Goal: Task Accomplishment & Management: Manage account settings

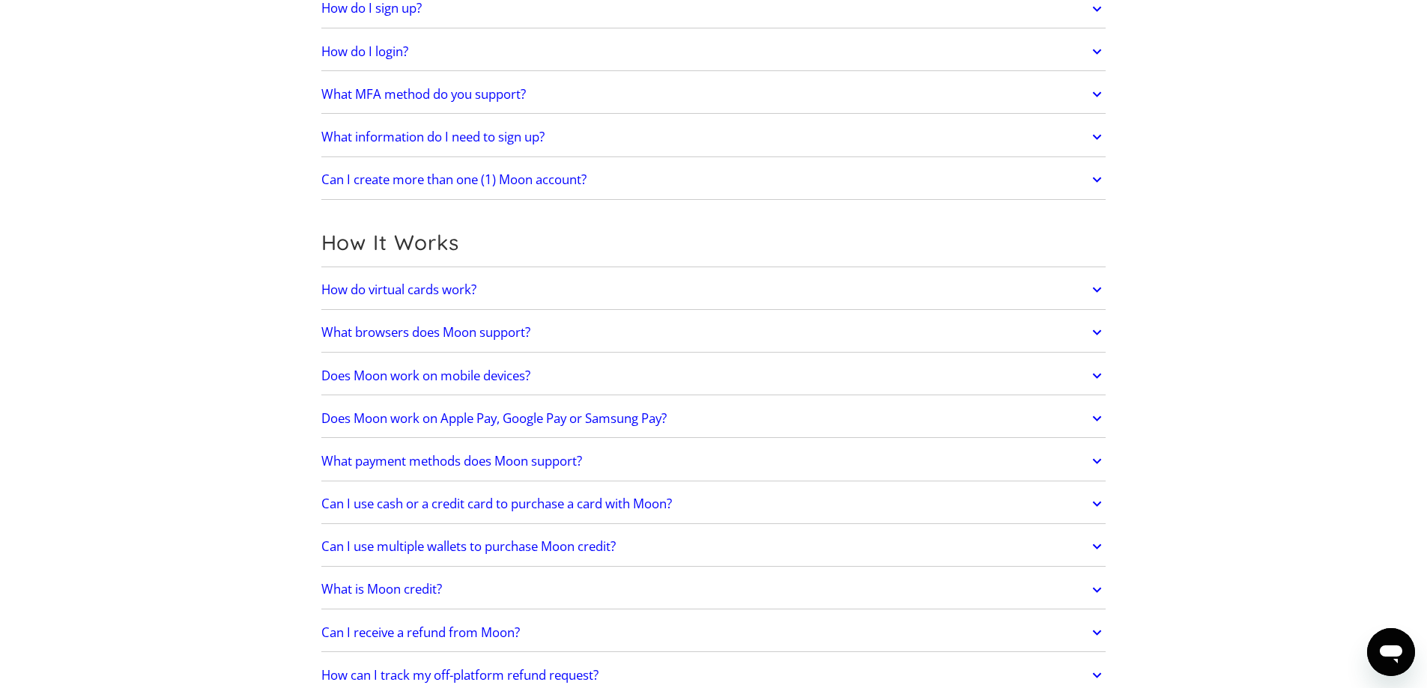
click at [622, 288] on link "How do virtual cards work?" at bounding box center [713, 289] width 785 height 31
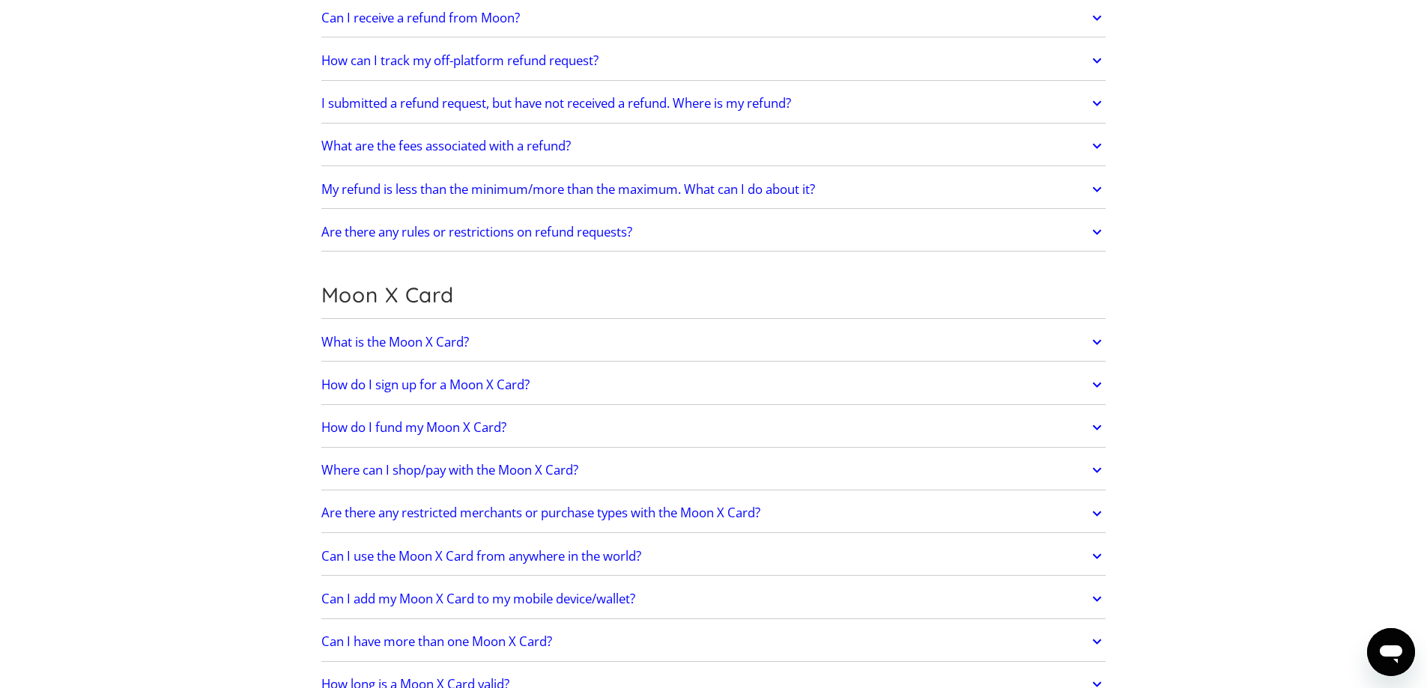
scroll to position [899, 0]
click at [607, 426] on link "How do I fund my Moon X Card?" at bounding box center [713, 425] width 785 height 31
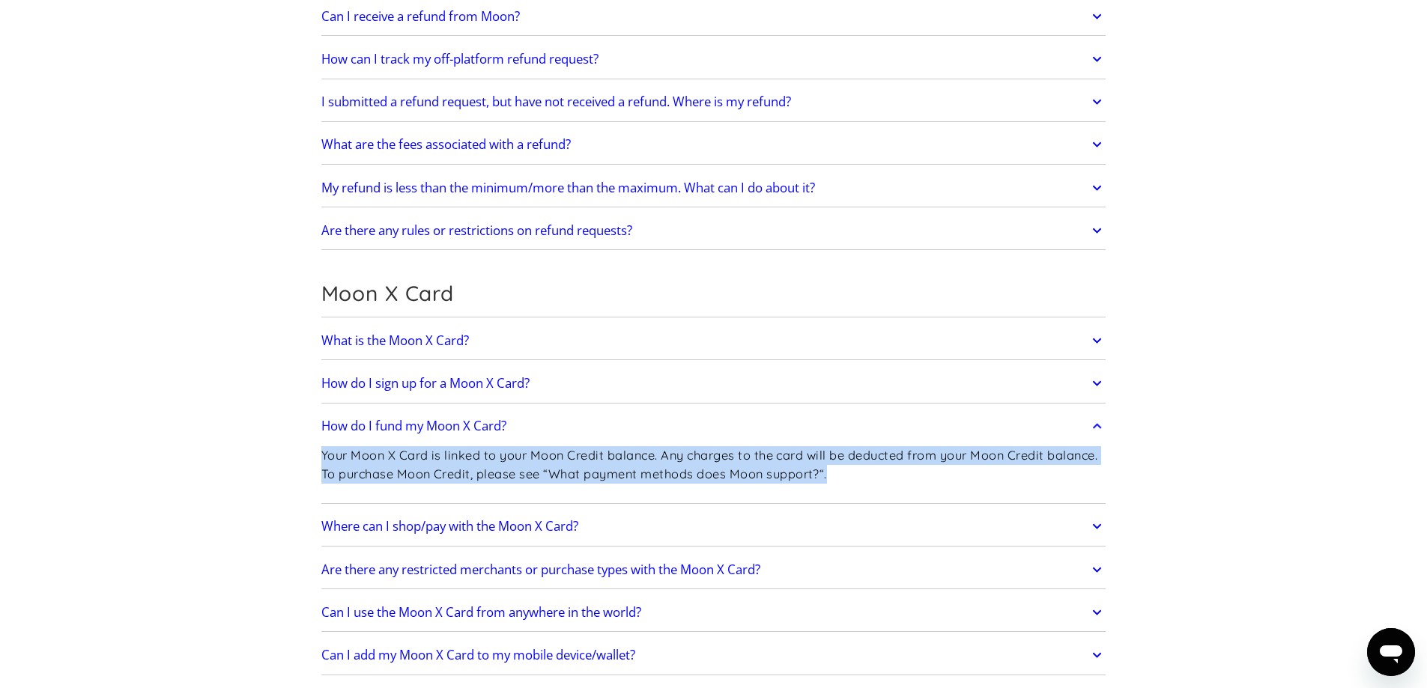
drag, startPoint x: 837, startPoint y: 478, endPoint x: 279, endPoint y: 452, distance: 559.3
copy p "Your Moon X Card is linked to your Moon Credit balance. Any charges to the card…"
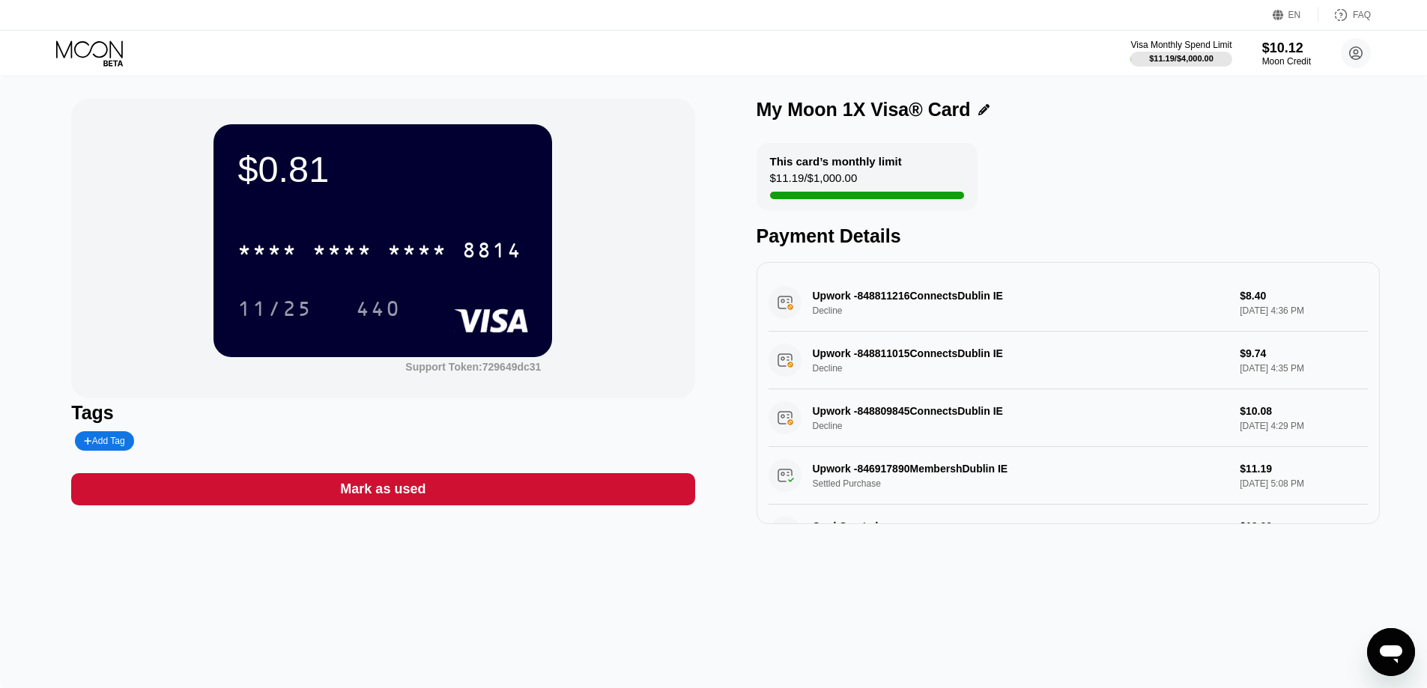
click at [91, 38] on div "Visa Monthly Spend Limit $11.19 / $4,000.00 $10.12 Moon Credit [EMAIL_ADDRESS][…" at bounding box center [713, 53] width 1427 height 45
click at [115, 49] on icon at bounding box center [91, 53] width 70 height 26
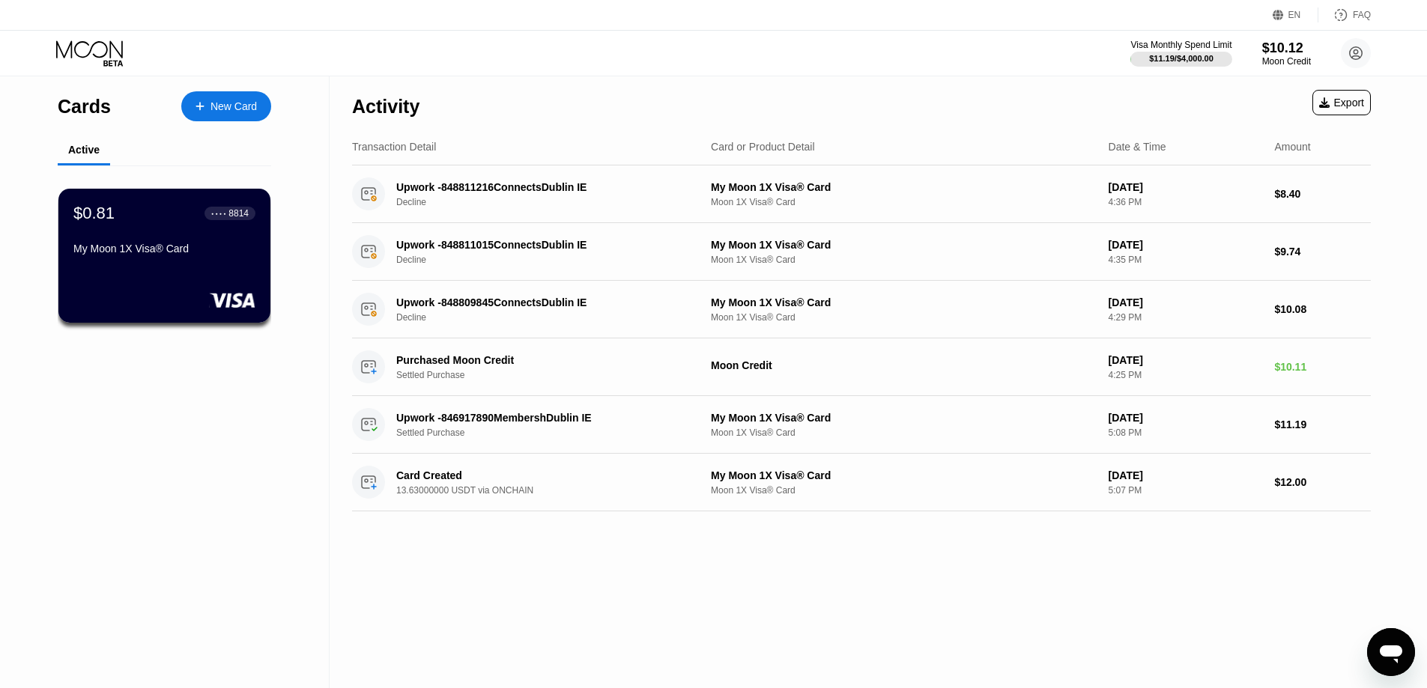
click at [237, 108] on div "New Card" at bounding box center [233, 106] width 46 height 13
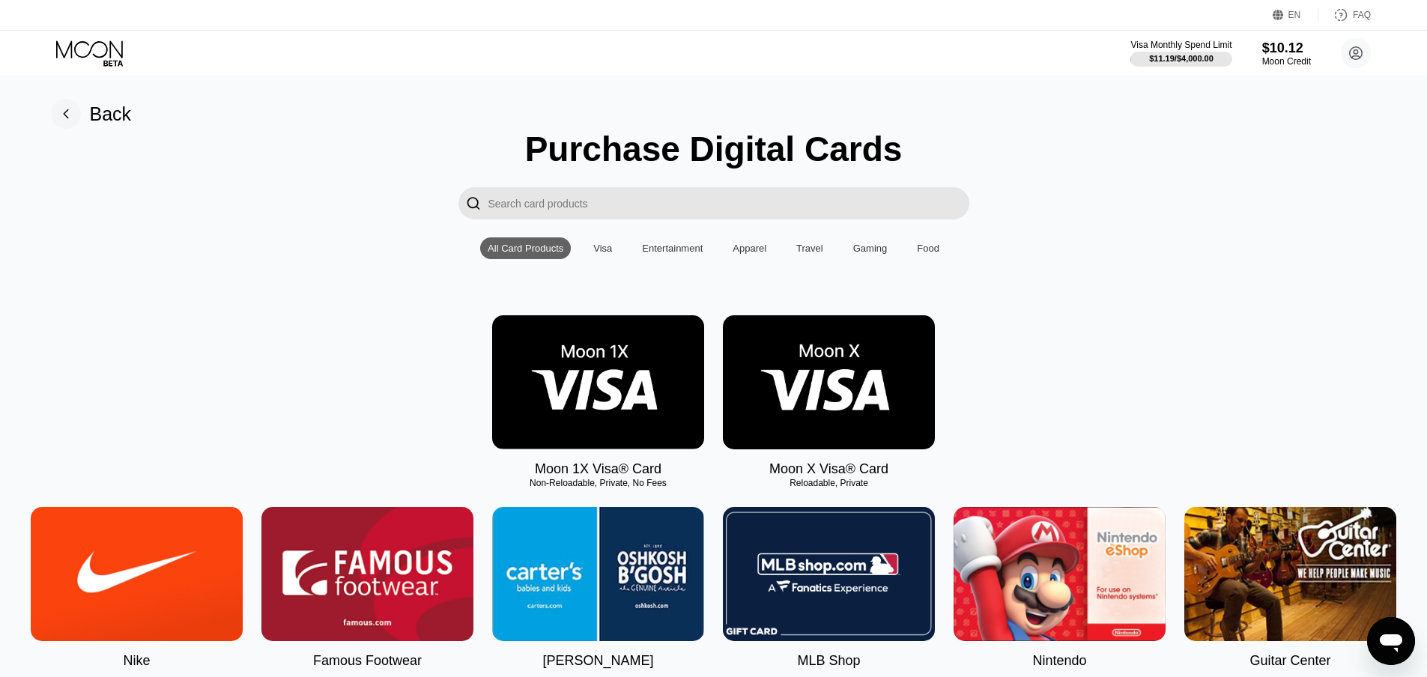
click at [868, 368] on img at bounding box center [829, 382] width 212 height 134
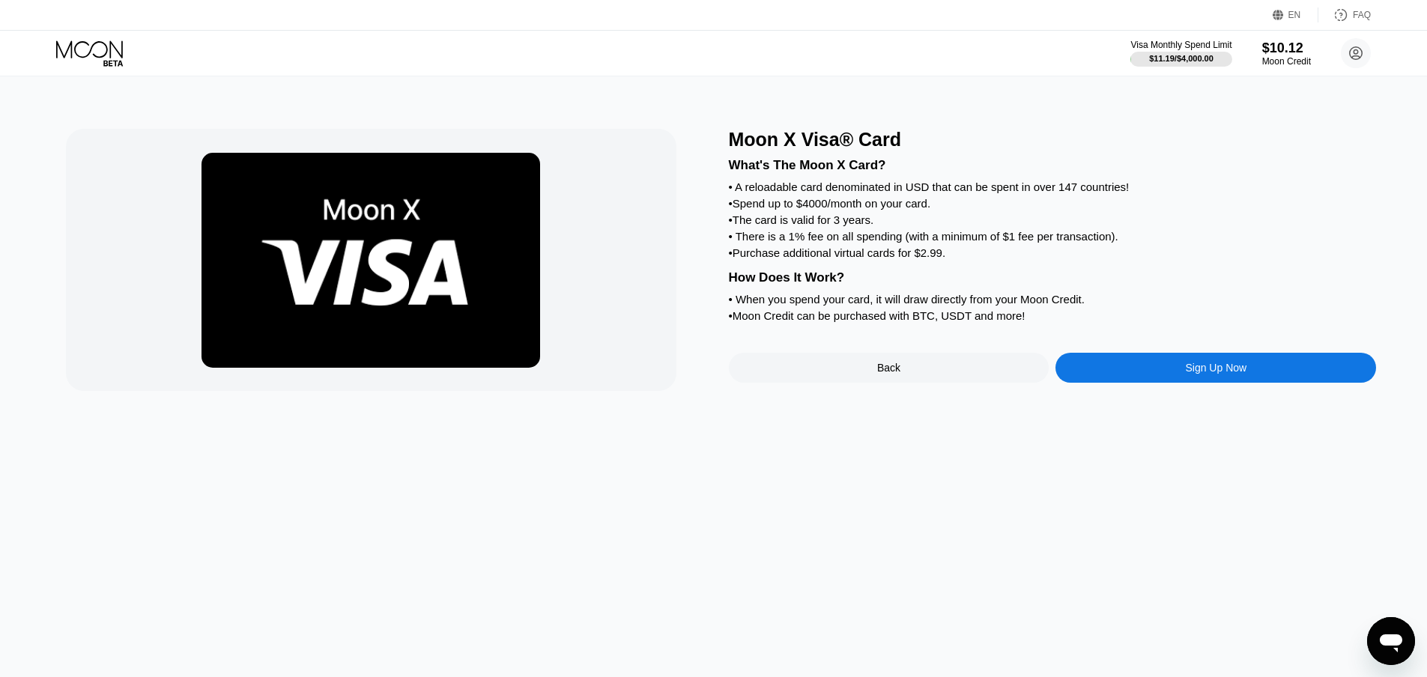
click at [1185, 374] on div "Sign Up Now" at bounding box center [1215, 368] width 61 height 12
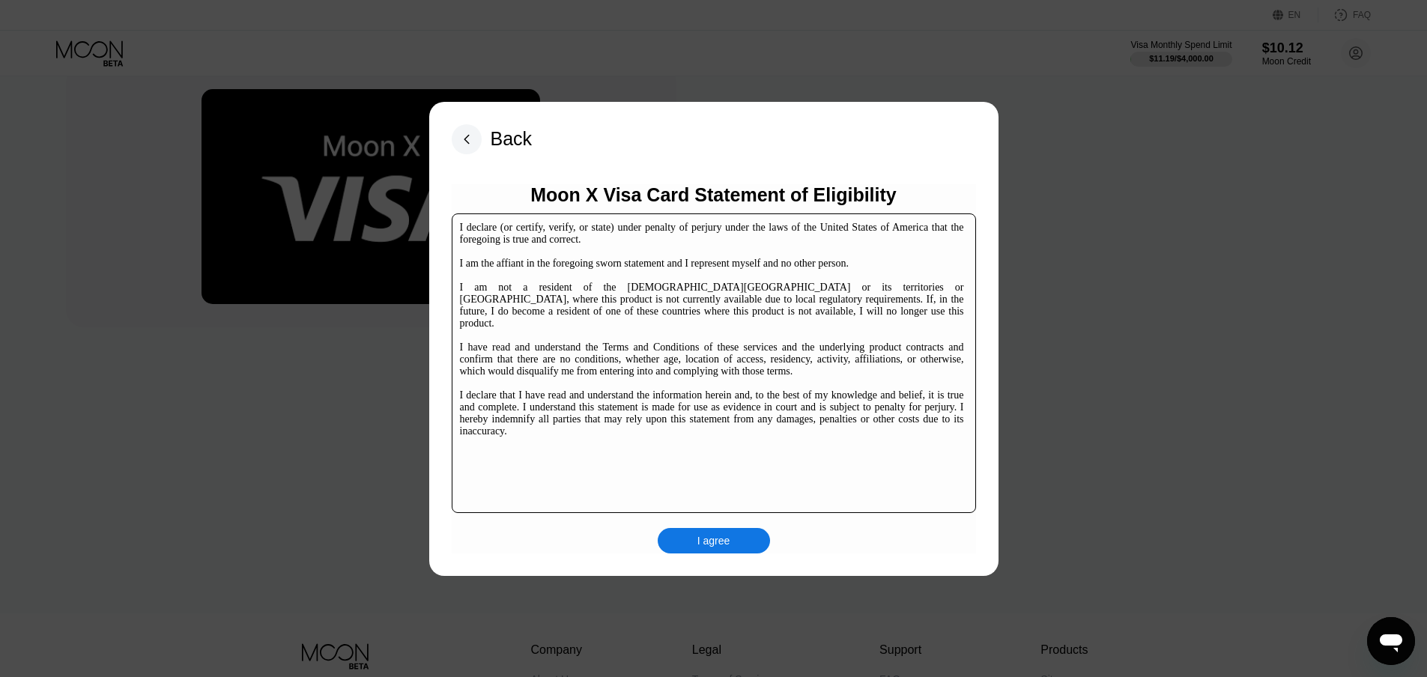
scroll to position [150, 0]
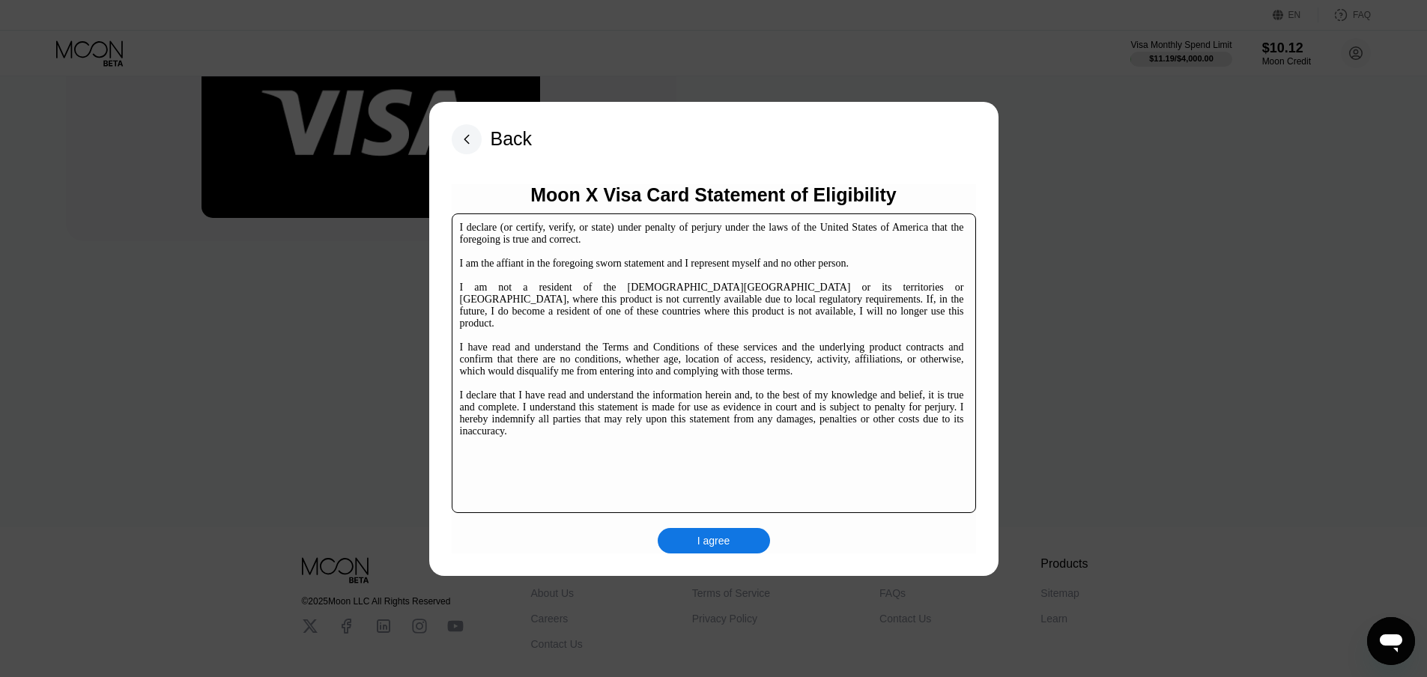
click at [718, 535] on div "I agree" at bounding box center [713, 540] width 33 height 13
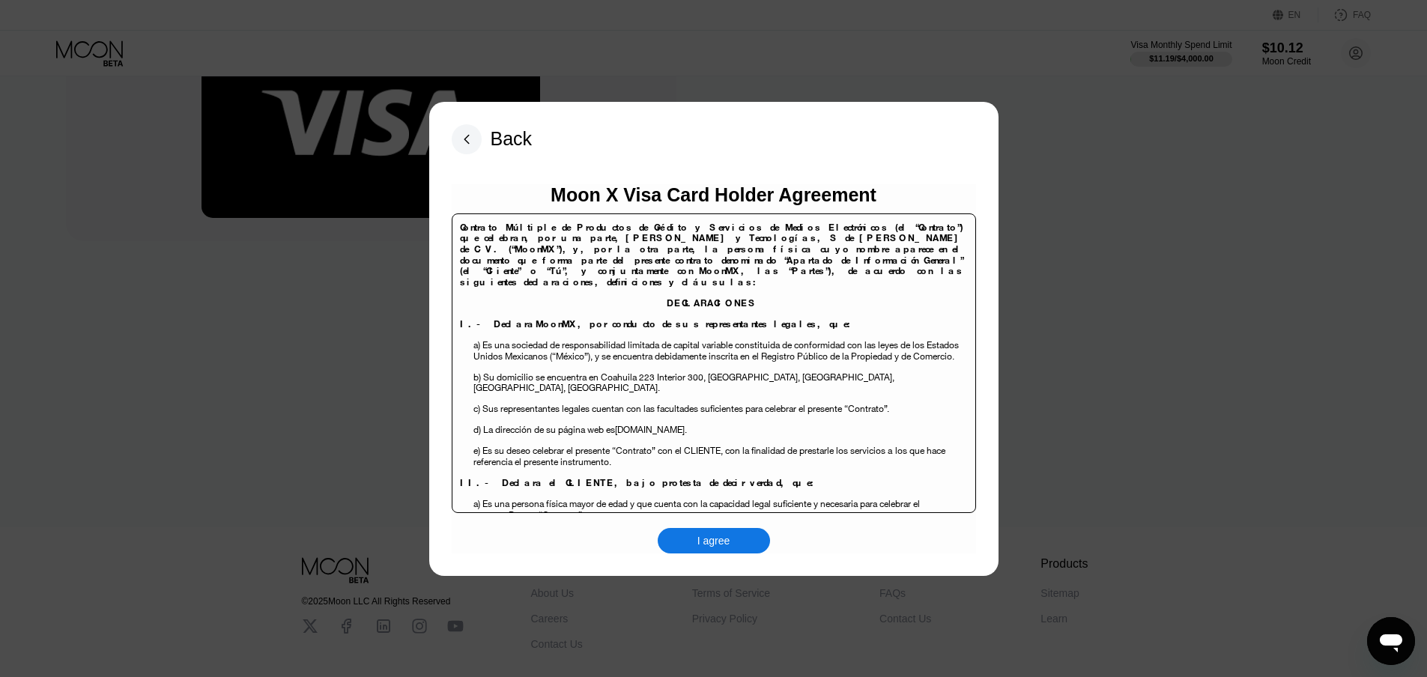
click at [729, 521] on div "Moon X Visa Card Holder Agreement Contrato Múltiple de Productos de Crédito y S…" at bounding box center [714, 368] width 524 height 369
click at [724, 530] on div "I agree" at bounding box center [714, 540] width 112 height 25
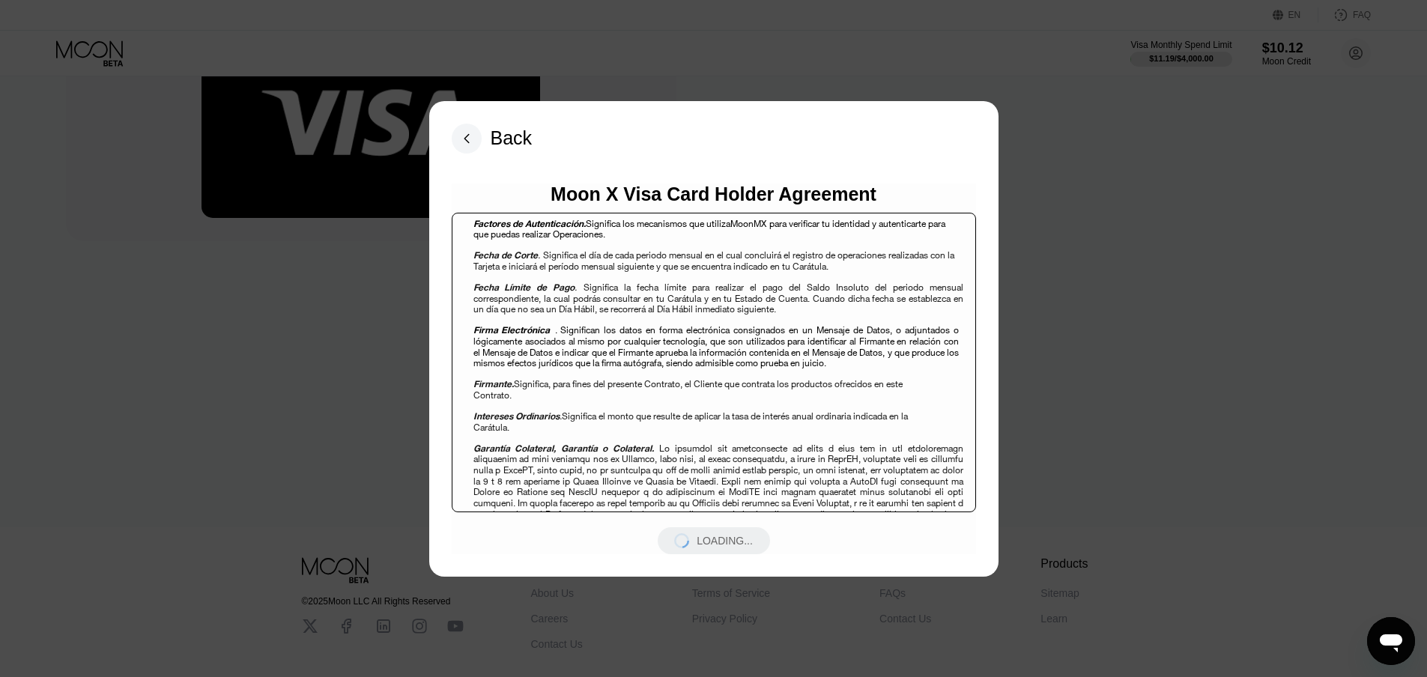
scroll to position [1123, 0]
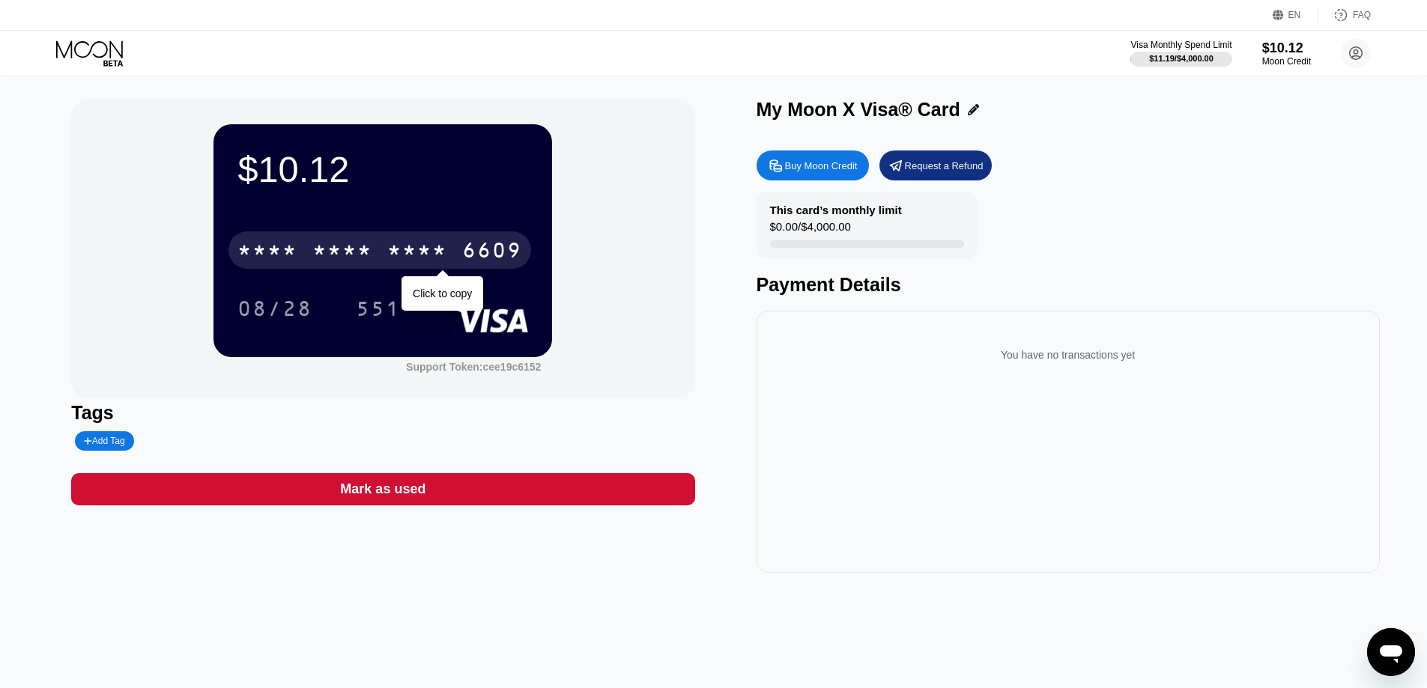
click at [397, 254] on div "* * * *" at bounding box center [417, 252] width 60 height 24
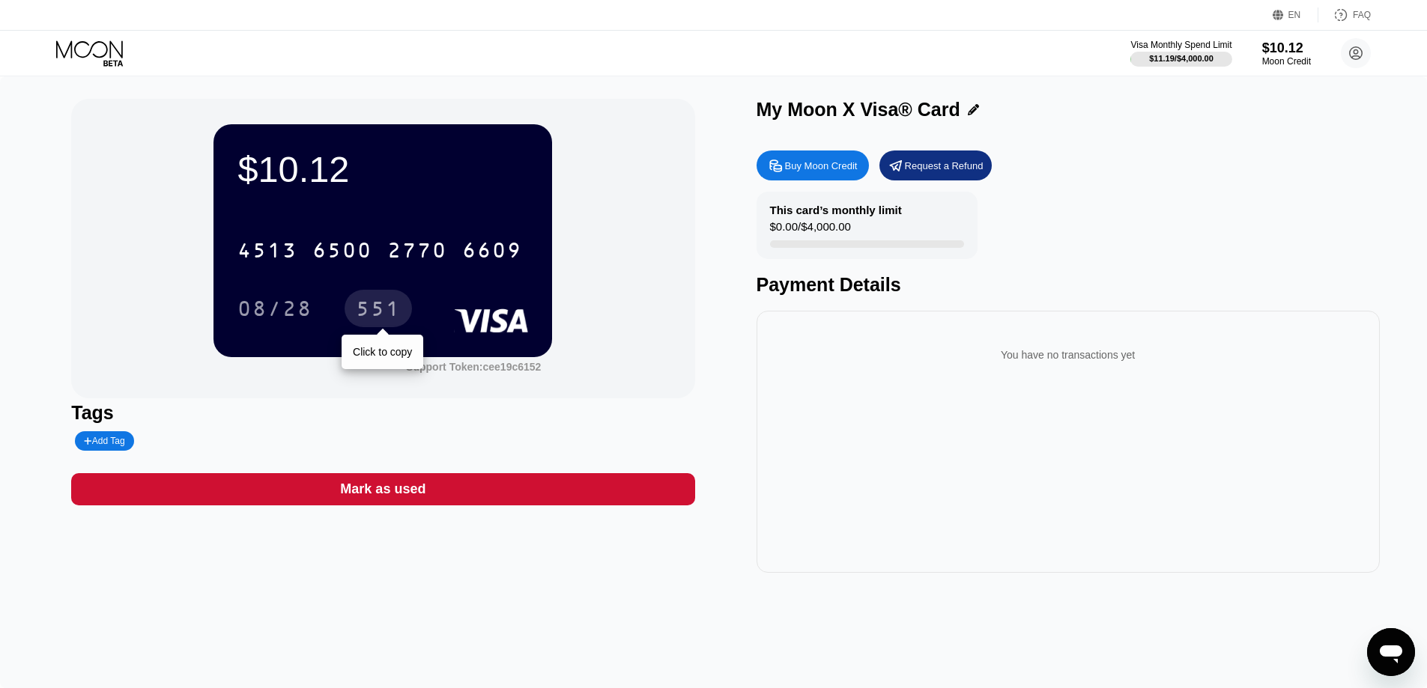
click at [367, 307] on div "551" at bounding box center [378, 311] width 45 height 24
